Goal: Find specific page/section: Find specific page/section

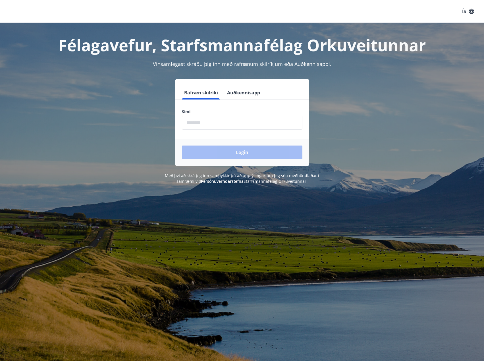
click at [232, 126] on input "phone" at bounding box center [242, 123] width 120 height 14
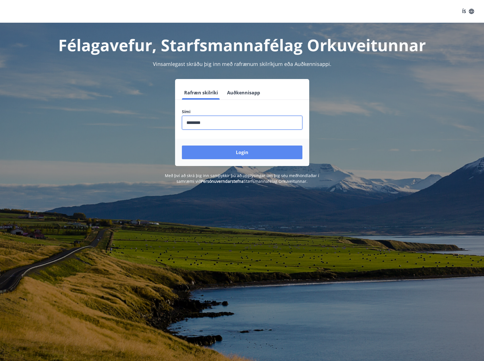
type input "********"
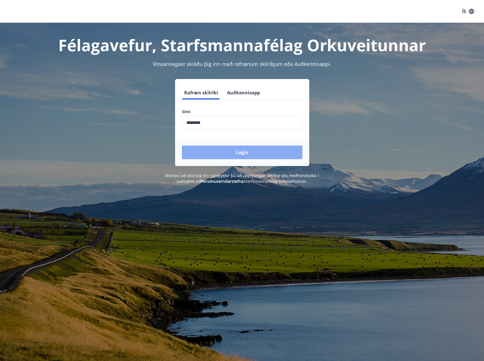
click at [244, 154] on button "Login" at bounding box center [242, 152] width 120 height 14
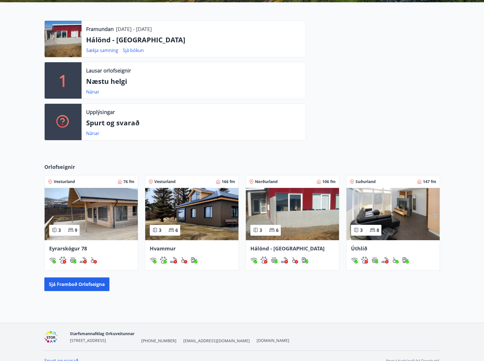
scroll to position [149, 0]
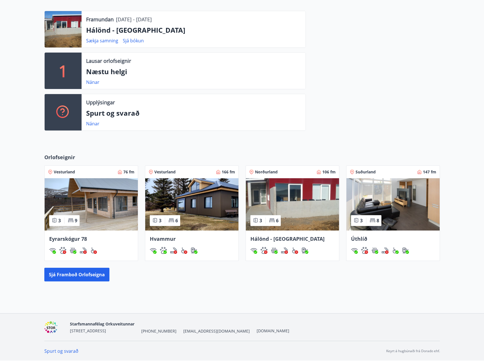
click at [298, 191] on img at bounding box center [292, 204] width 93 height 52
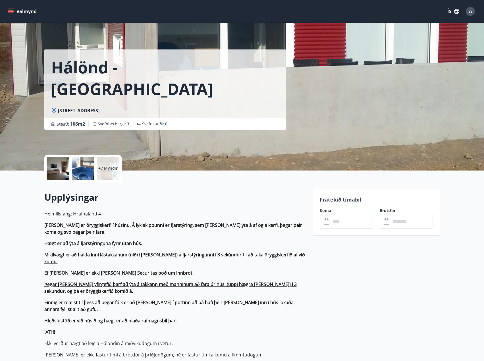
click at [106, 169] on p "+7 Myndir" at bounding box center [107, 168] width 19 height 6
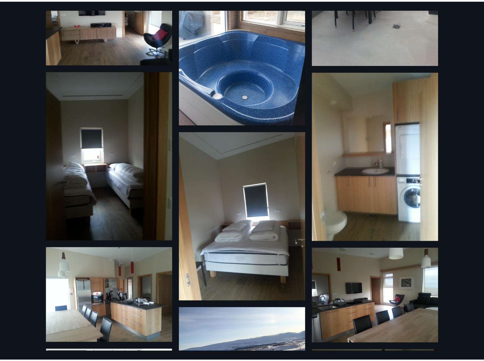
scroll to position [118, 0]
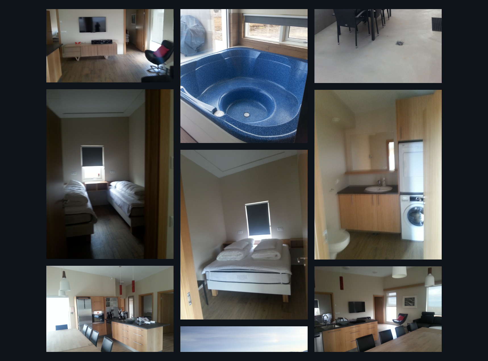
click at [30, 38] on div "13 Myndir" at bounding box center [244, 180] width 488 height 361
